Goal: Navigation & Orientation: Find specific page/section

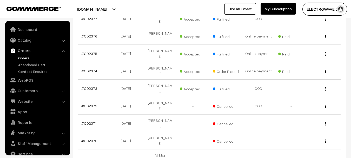
scroll to position [8, 0]
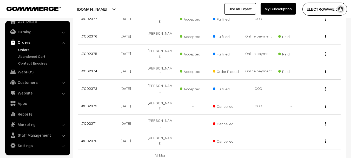
click at [22, 49] on link "Orders" at bounding box center [42, 49] width 51 height 5
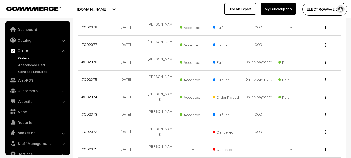
scroll to position [8, 0]
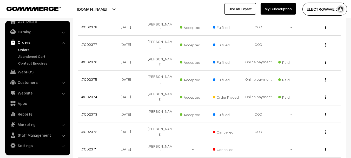
click at [92, 10] on button "[DOMAIN_NAME]" at bounding box center [92, 9] width 66 height 13
drag, startPoint x: 97, startPoint y: 23, endPoint x: 97, endPoint y: 21, distance: 2.6
click at [97, 23] on link "Go to Website" at bounding box center [96, 24] width 42 height 11
click at [22, 49] on link "Orders" at bounding box center [42, 49] width 51 height 5
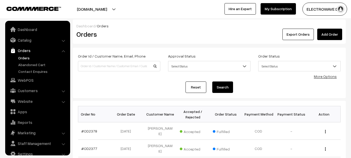
click at [23, 58] on link "Orders" at bounding box center [42, 57] width 51 height 5
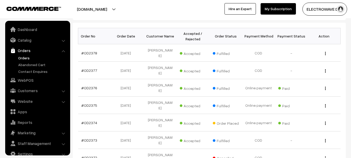
scroll to position [8, 0]
